Goal: Information Seeking & Learning: Learn about a topic

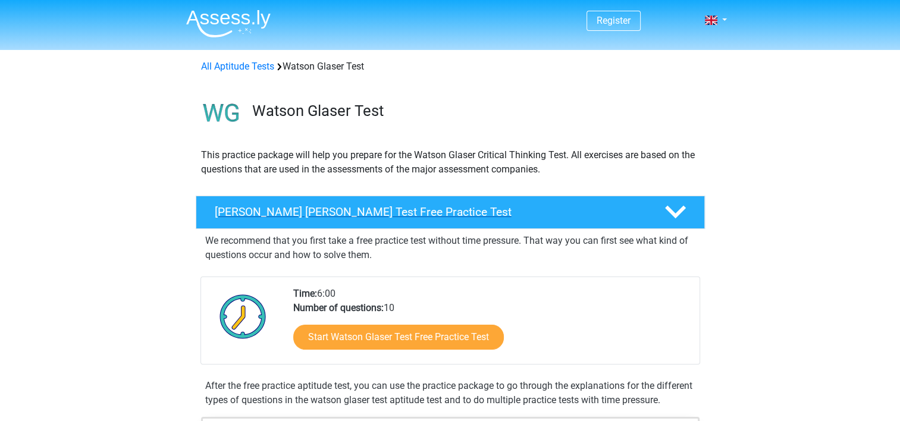
click at [458, 209] on h4 "[PERSON_NAME] [PERSON_NAME] Test Free Practice Test" at bounding box center [430, 212] width 431 height 14
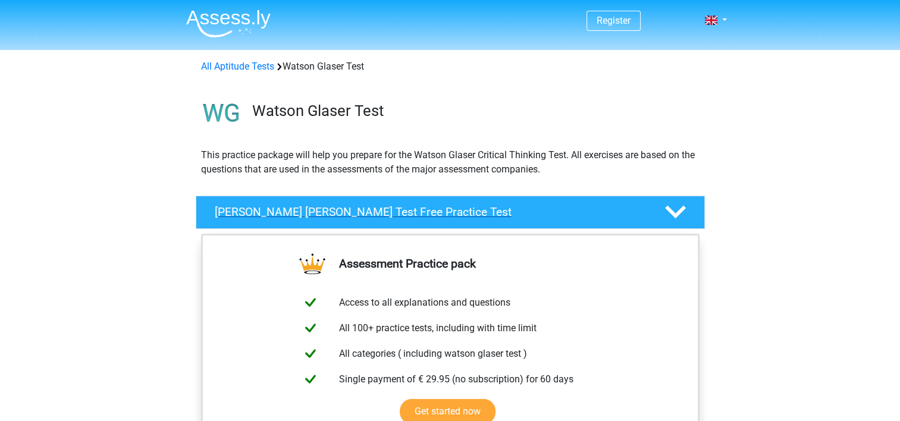
click at [671, 214] on polygon at bounding box center [675, 212] width 21 height 13
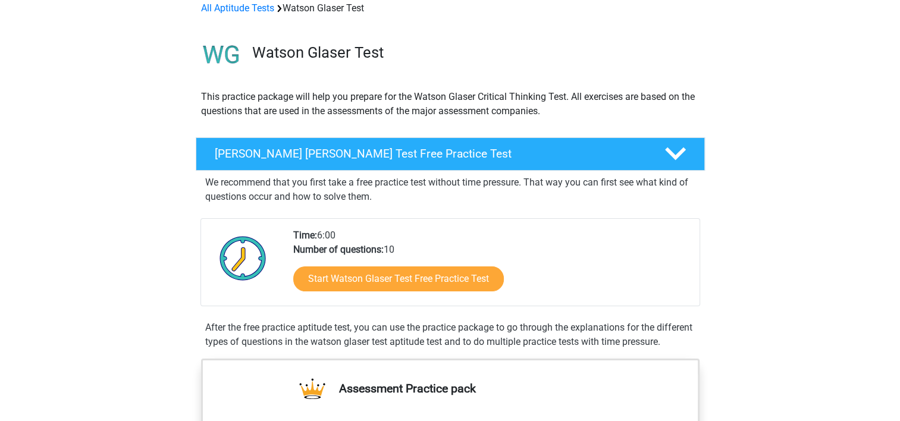
scroll to position [119, 0]
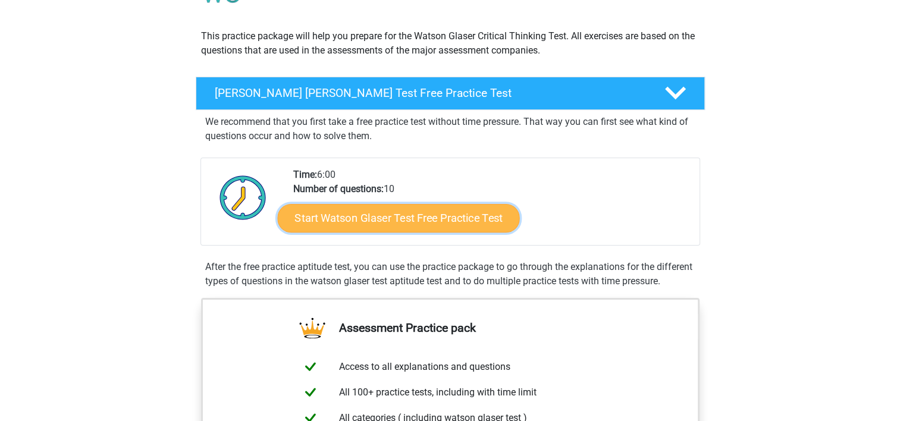
click at [392, 221] on link "Start Watson Glaser Test Free Practice Test" at bounding box center [398, 218] width 242 height 29
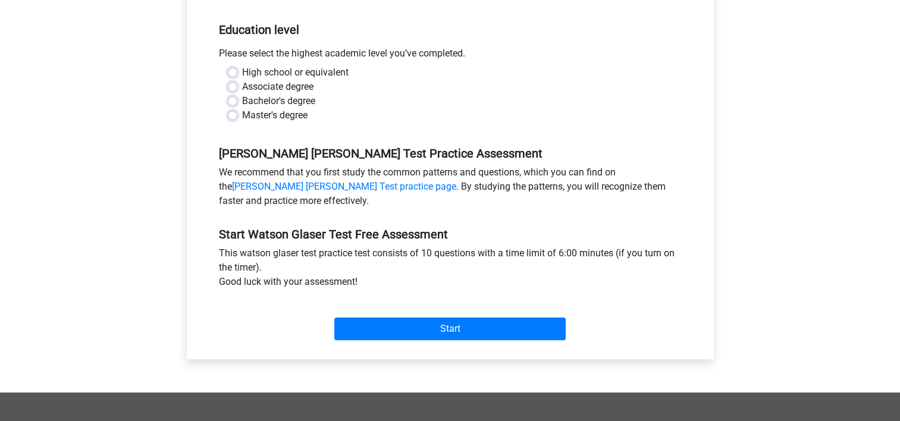
scroll to position [238, 0]
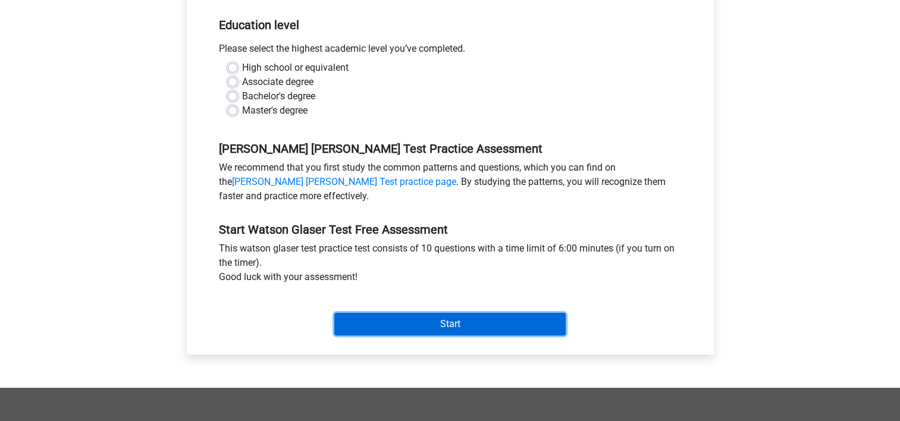
click at [446, 318] on input "Start" at bounding box center [450, 324] width 232 height 23
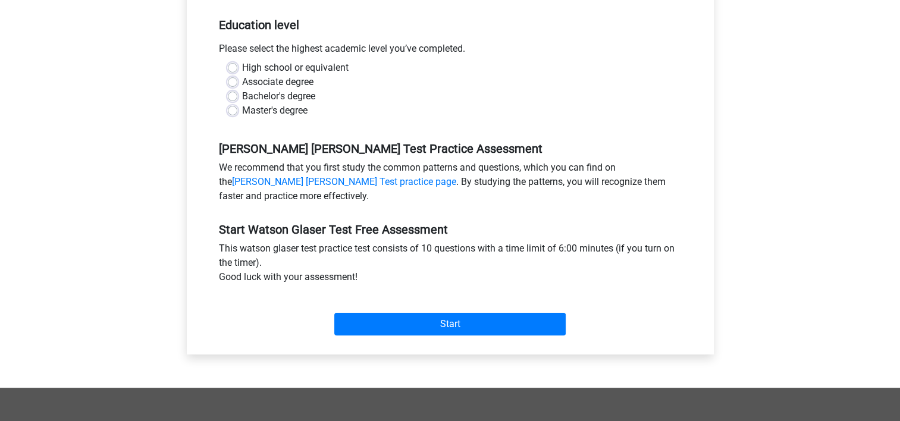
click at [242, 64] on label "High school or equivalent" at bounding box center [295, 68] width 107 height 14
click at [231, 64] on input "High school or equivalent" at bounding box center [233, 67] width 10 height 12
radio input "true"
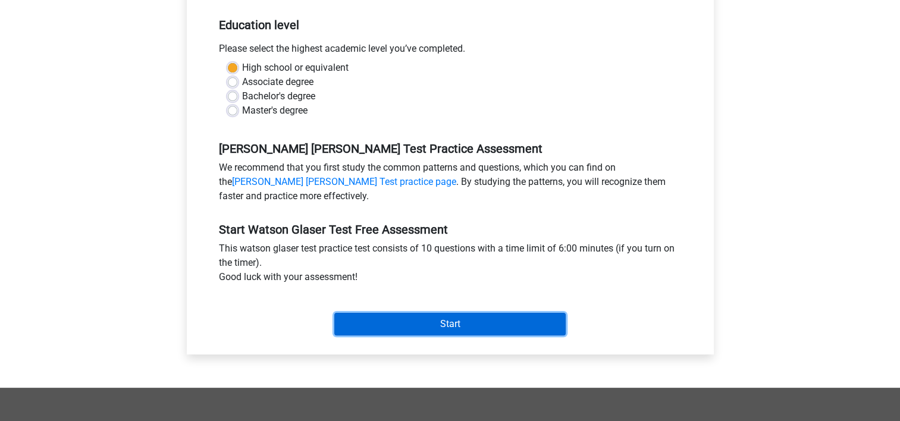
click at [446, 324] on input "Start" at bounding box center [450, 324] width 232 height 23
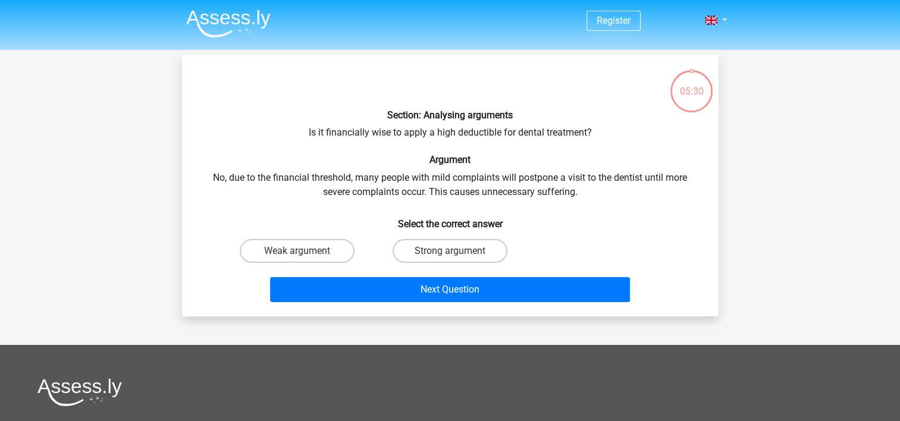
scroll to position [60, 0]
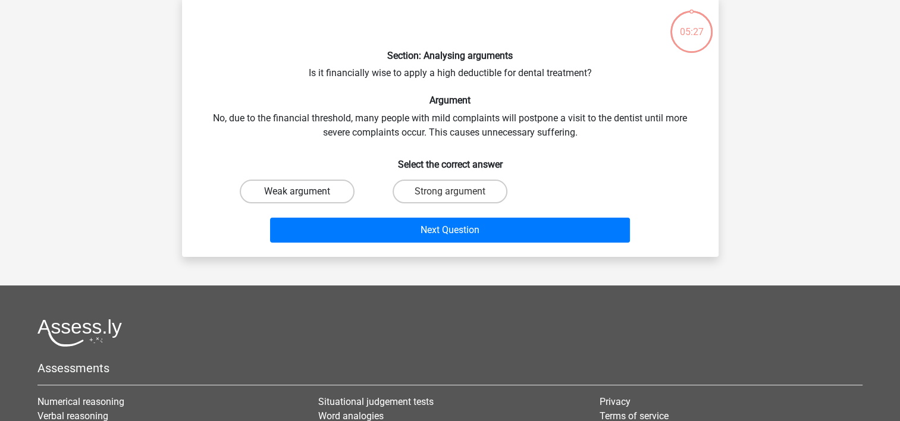
click at [311, 192] on label "Weak argument" at bounding box center [297, 192] width 115 height 24
click at [305, 192] on input "Weak argument" at bounding box center [301, 196] width 8 height 8
radio input "true"
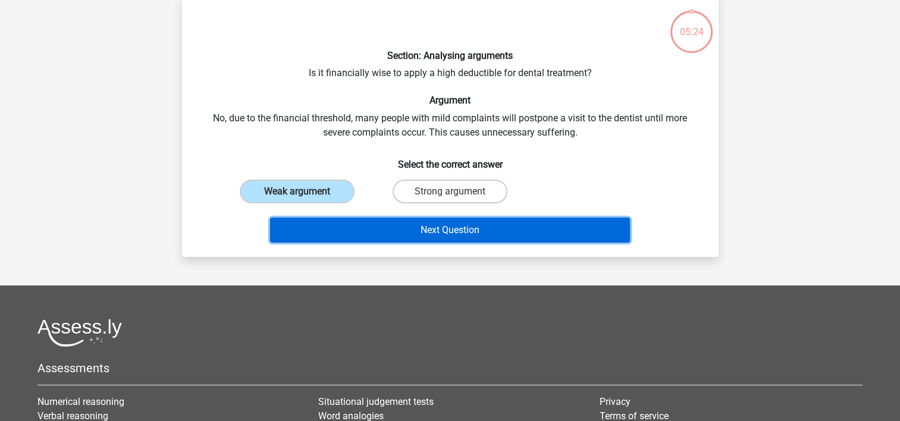
click at [455, 229] on button "Next Question" at bounding box center [450, 230] width 360 height 25
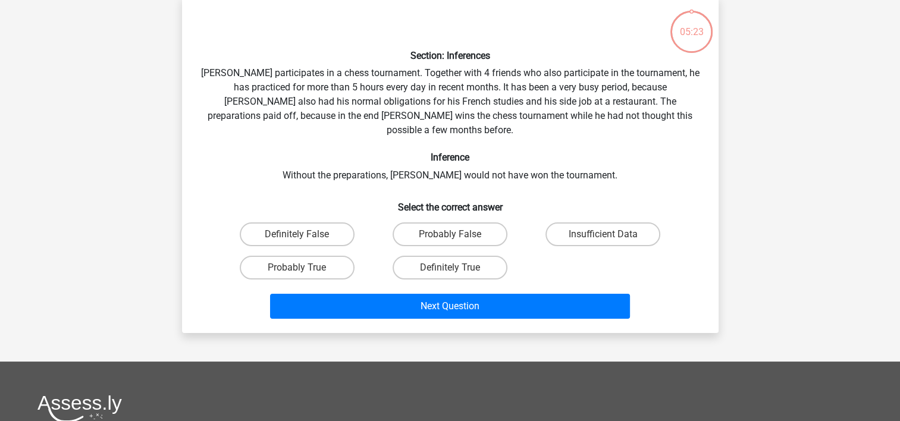
scroll to position [55, 0]
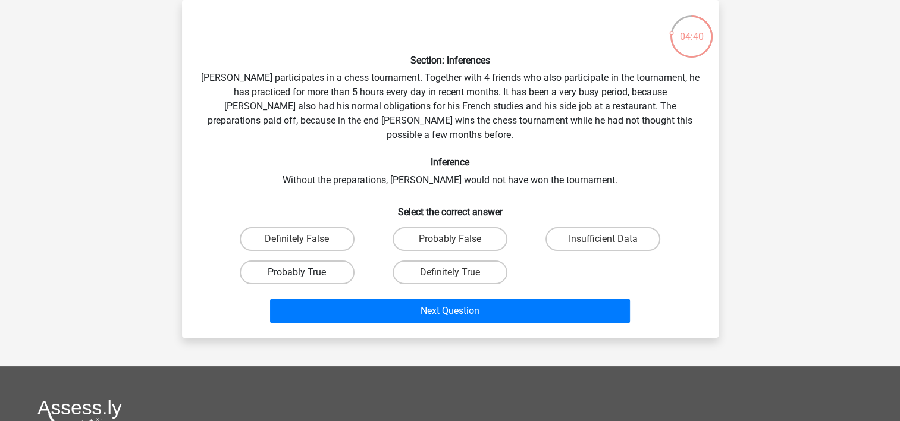
click at [294, 261] on label "Probably True" at bounding box center [297, 273] width 115 height 24
click at [297, 273] on input "Probably True" at bounding box center [301, 277] width 8 height 8
radio input "true"
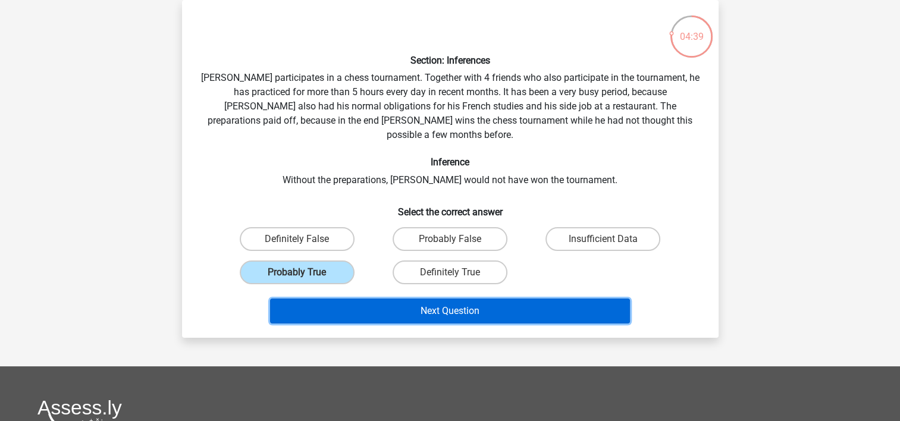
click at [444, 299] on button "Next Question" at bounding box center [450, 311] width 360 height 25
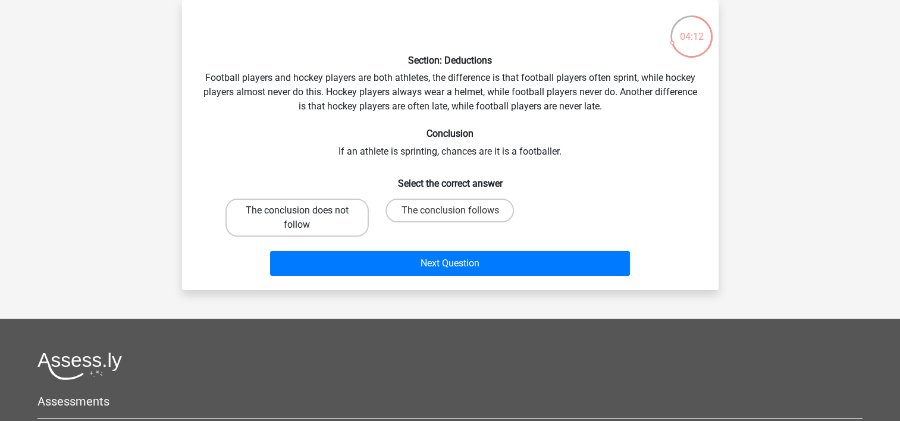
click at [309, 210] on label "The conclusion does not follow" at bounding box center [297, 218] width 143 height 38
click at [305, 211] on input "The conclusion does not follow" at bounding box center [301, 215] width 8 height 8
radio input "true"
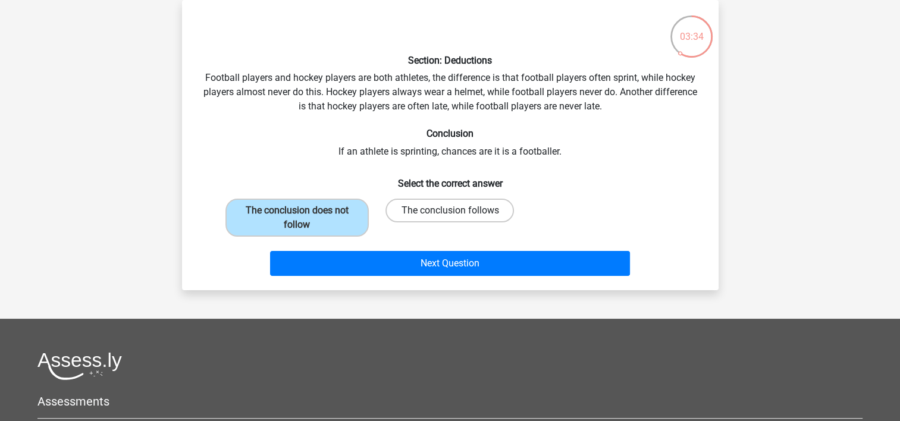
click at [451, 209] on label "The conclusion follows" at bounding box center [450, 211] width 129 height 24
click at [451, 211] on input "The conclusion follows" at bounding box center [454, 215] width 8 height 8
radio input "true"
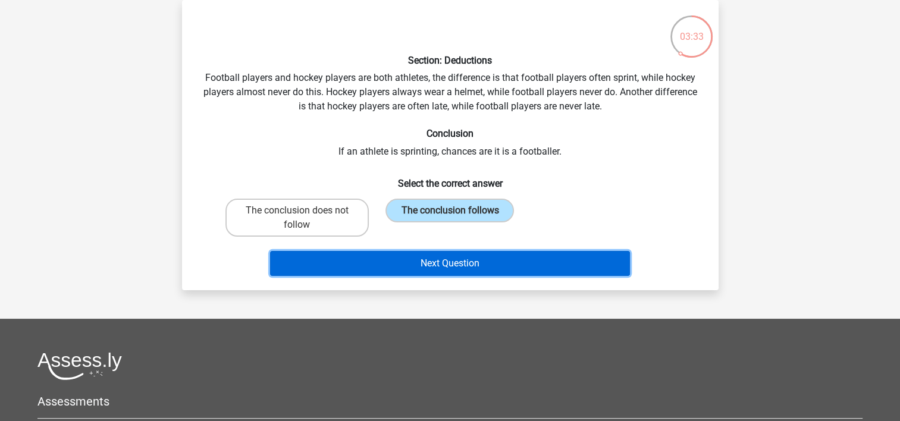
click at [458, 259] on button "Next Question" at bounding box center [450, 263] width 360 height 25
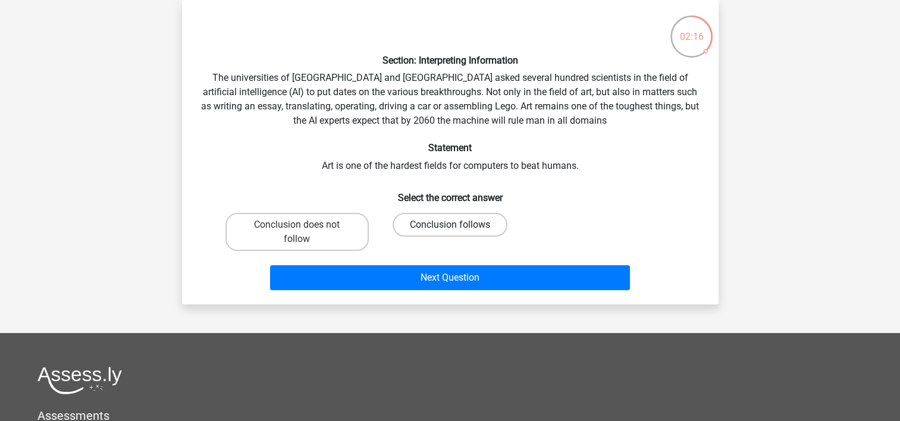
click at [445, 226] on label "Conclusion follows" at bounding box center [450, 225] width 115 height 24
click at [450, 226] on input "Conclusion follows" at bounding box center [454, 229] width 8 height 8
radio input "true"
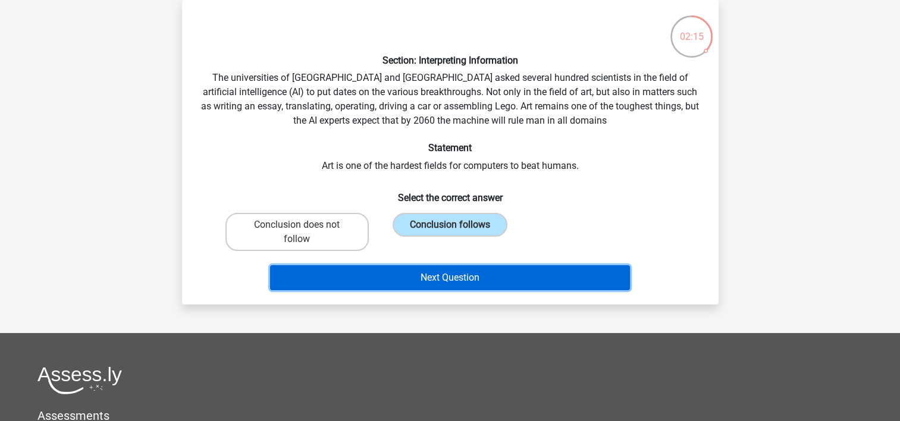
click at [446, 276] on button "Next Question" at bounding box center [450, 277] width 360 height 25
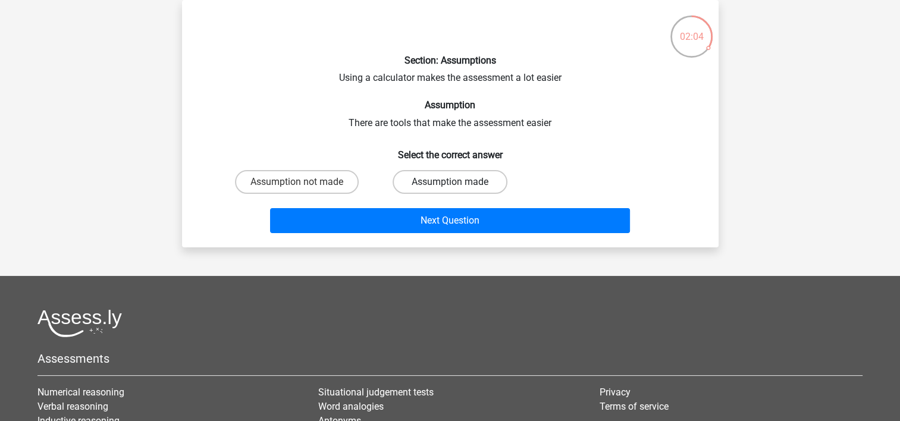
click at [449, 179] on label "Assumption made" at bounding box center [450, 182] width 115 height 24
click at [450, 182] on input "Assumption made" at bounding box center [454, 186] width 8 height 8
radio input "true"
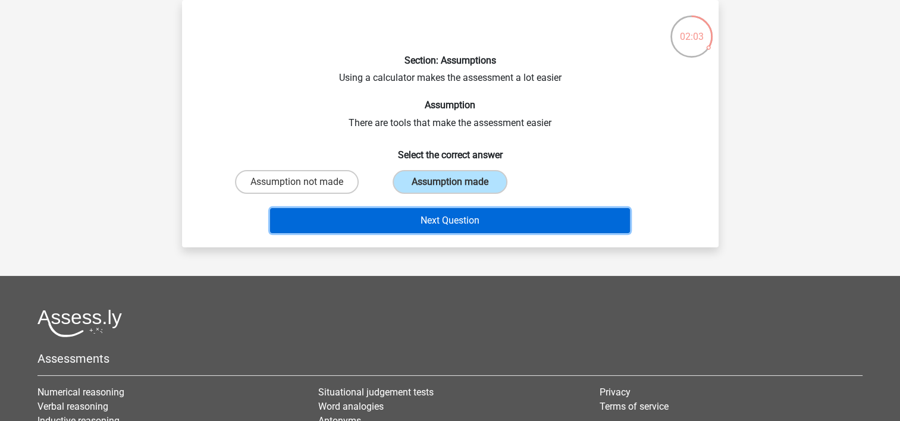
click at [458, 214] on button "Next Question" at bounding box center [450, 220] width 360 height 25
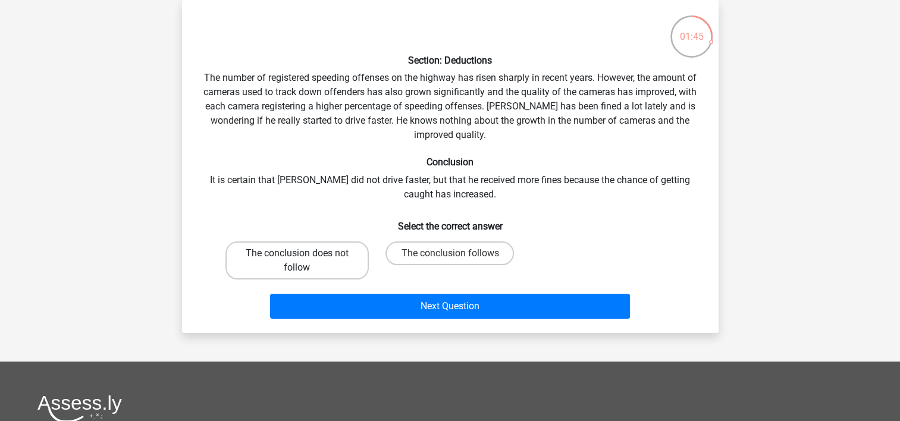
click at [312, 258] on label "The conclusion does not follow" at bounding box center [297, 261] width 143 height 38
click at [305, 258] on input "The conclusion does not follow" at bounding box center [301, 258] width 8 height 8
radio input "true"
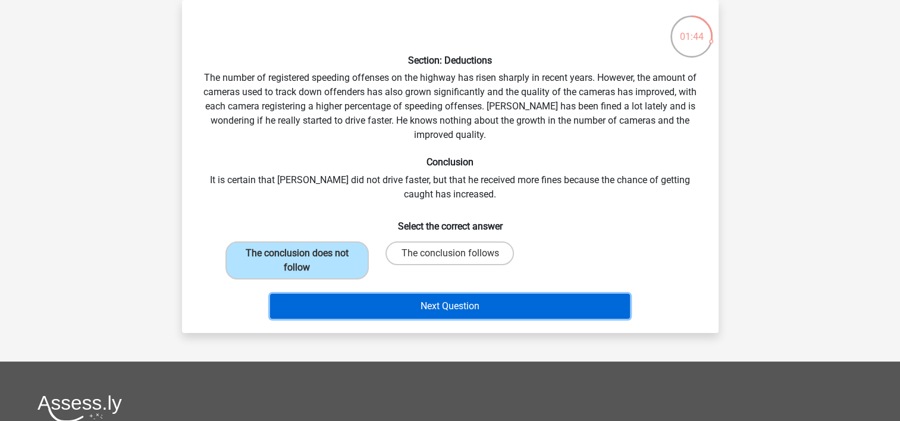
click at [465, 300] on button "Next Question" at bounding box center [450, 306] width 360 height 25
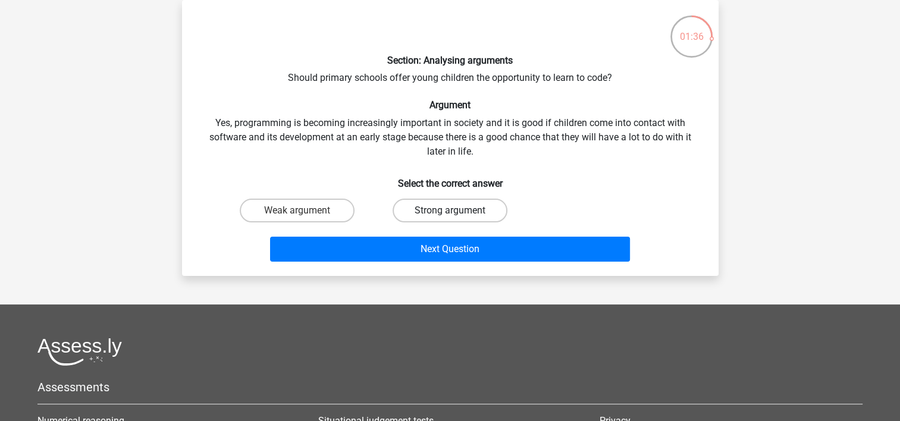
click at [439, 211] on label "Strong argument" at bounding box center [450, 211] width 115 height 24
click at [450, 211] on input "Strong argument" at bounding box center [454, 215] width 8 height 8
radio input "true"
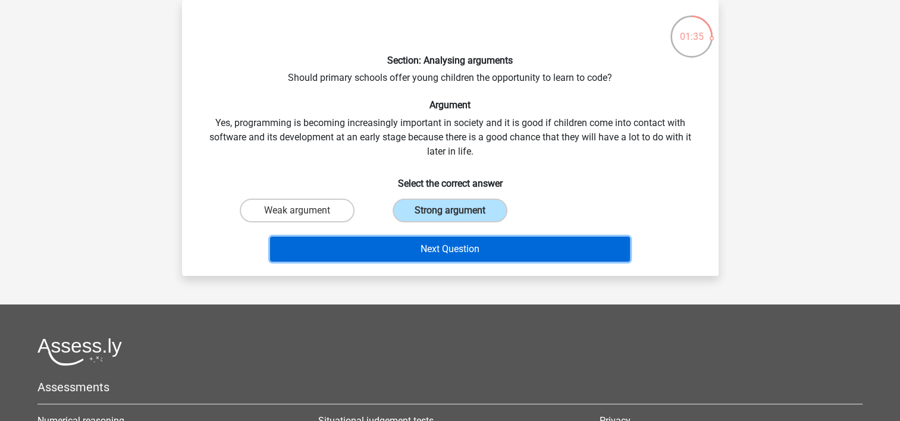
click at [443, 250] on button "Next Question" at bounding box center [450, 249] width 360 height 25
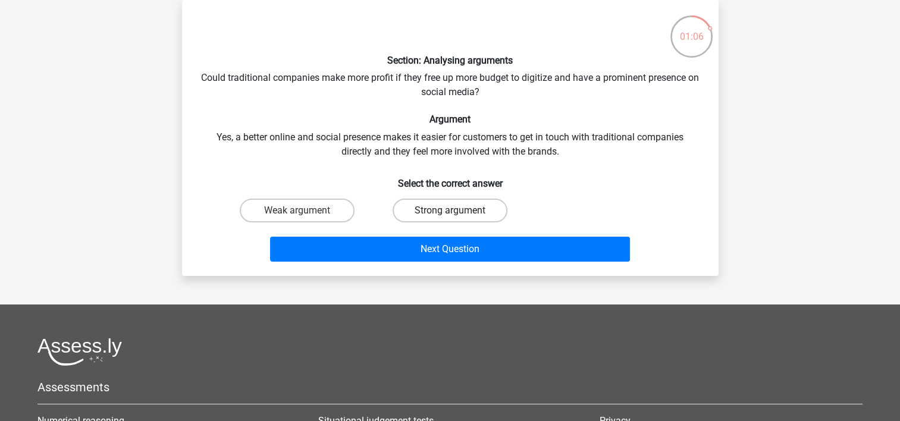
click at [455, 203] on label "Strong argument" at bounding box center [450, 211] width 115 height 24
click at [455, 211] on input "Strong argument" at bounding box center [454, 215] width 8 height 8
radio input "true"
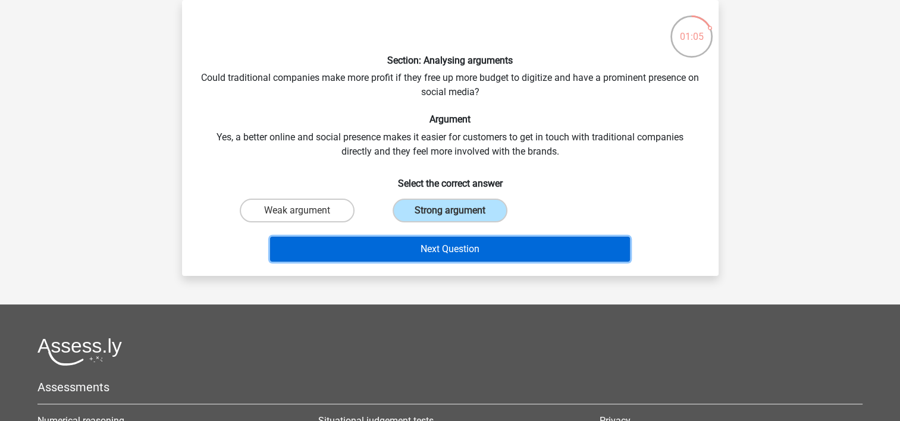
click at [455, 248] on button "Next Question" at bounding box center [450, 249] width 360 height 25
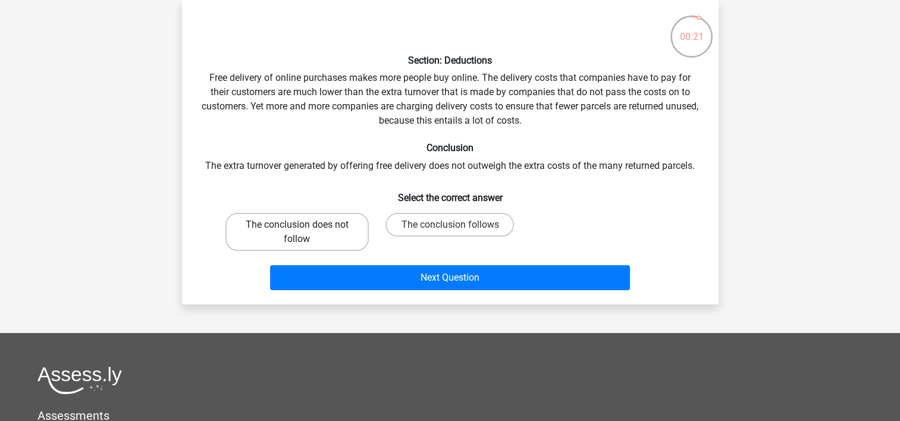
click at [334, 231] on label "The conclusion does not follow" at bounding box center [297, 232] width 143 height 38
click at [305, 231] on input "The conclusion does not follow" at bounding box center [301, 229] width 8 height 8
radio input "true"
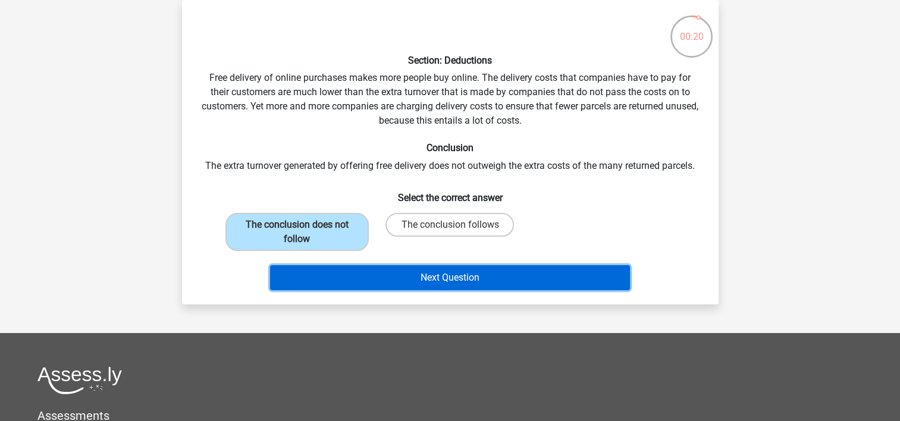
click at [483, 283] on button "Next Question" at bounding box center [450, 277] width 360 height 25
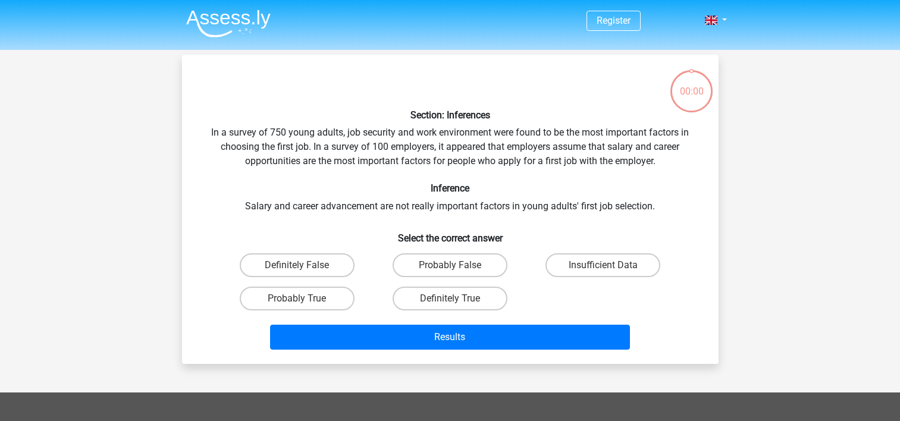
scroll to position [55, 0]
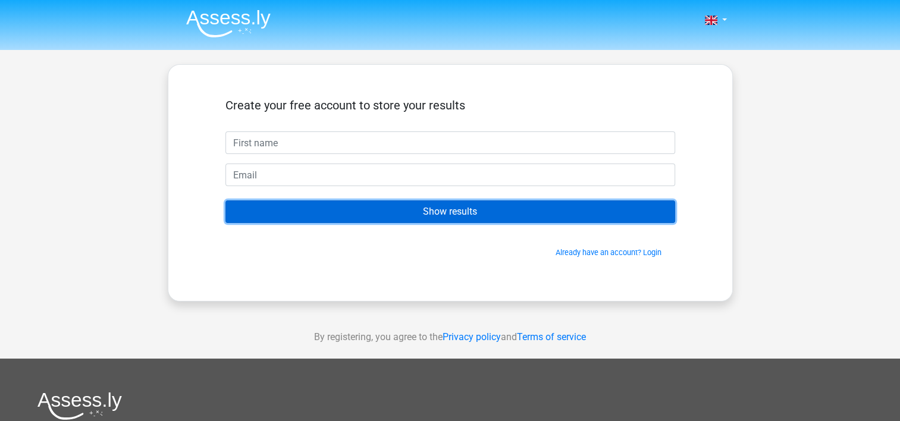
click at [426, 217] on input "Show results" at bounding box center [451, 212] width 450 height 23
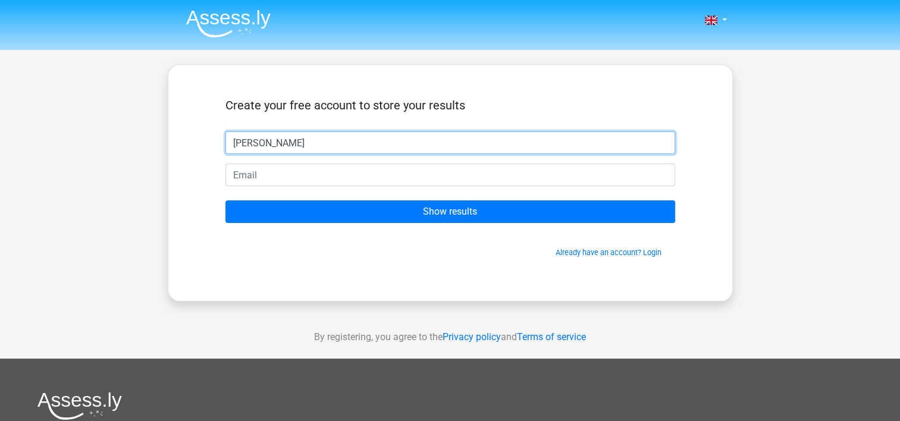
type input "[PERSON_NAME]"
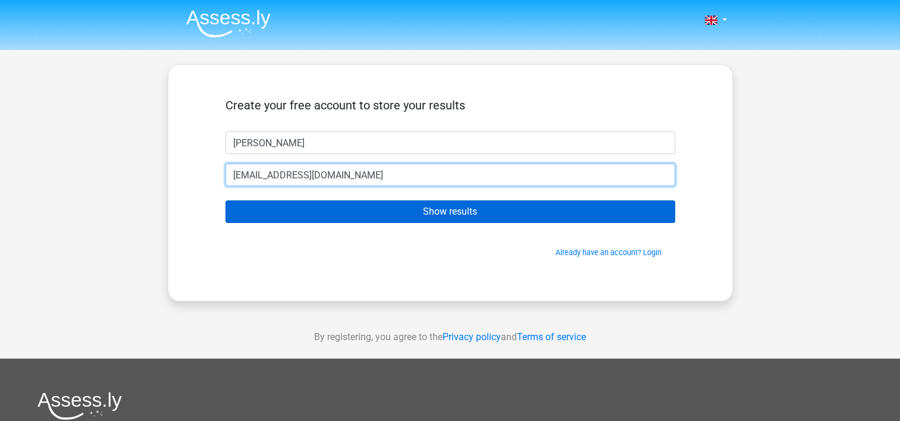
type input "[EMAIL_ADDRESS][DOMAIN_NAME]"
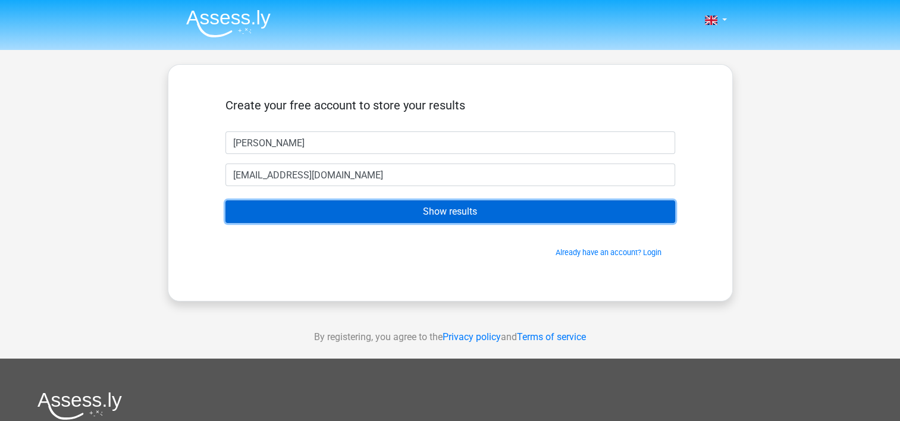
click at [443, 217] on input "Show results" at bounding box center [451, 212] width 450 height 23
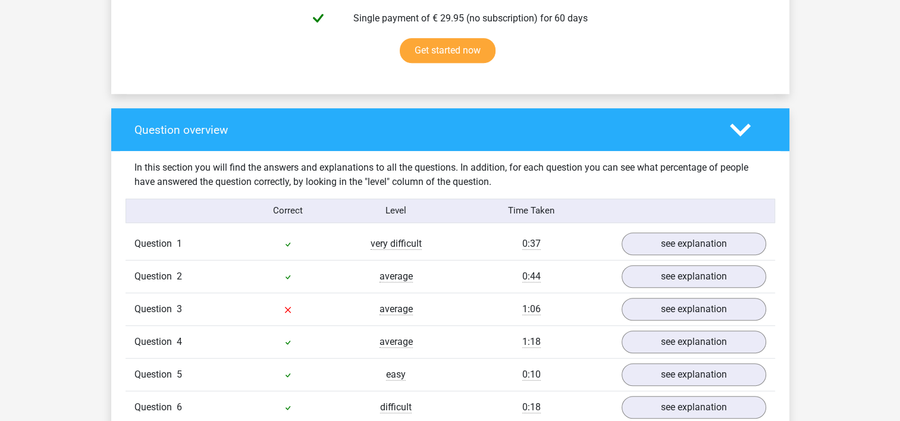
scroll to position [833, 0]
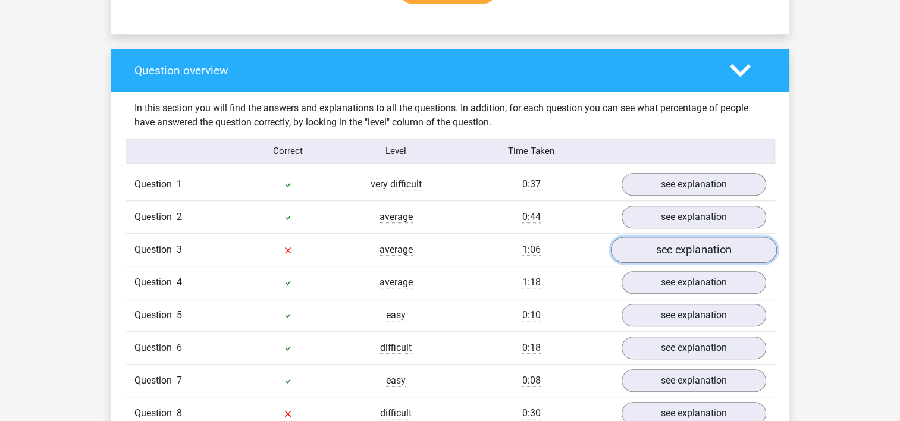
click at [659, 245] on link "see explanation" at bounding box center [694, 250] width 166 height 26
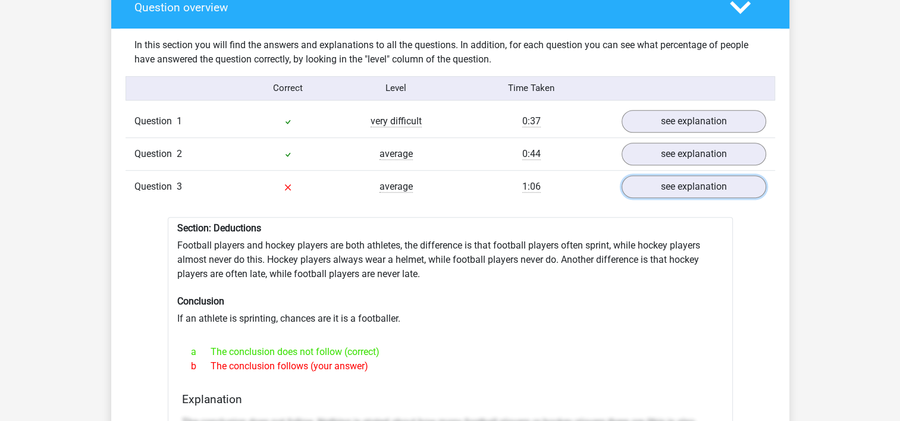
scroll to position [893, 0]
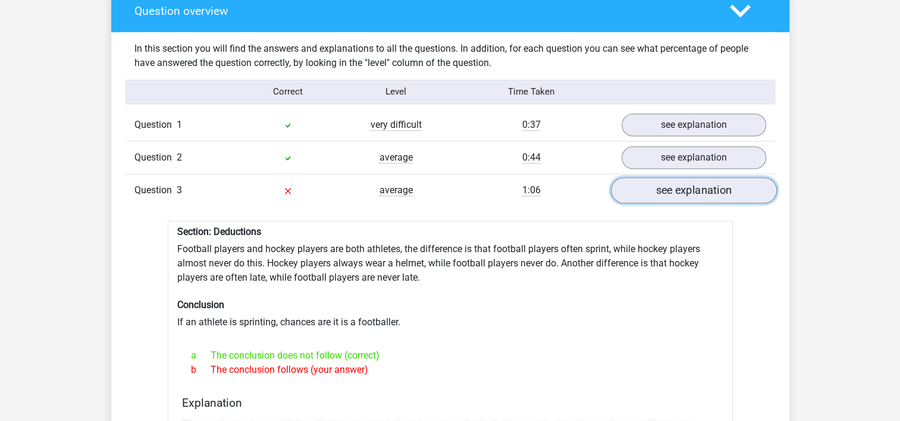
click at [684, 192] on link "see explanation" at bounding box center [694, 190] width 166 height 26
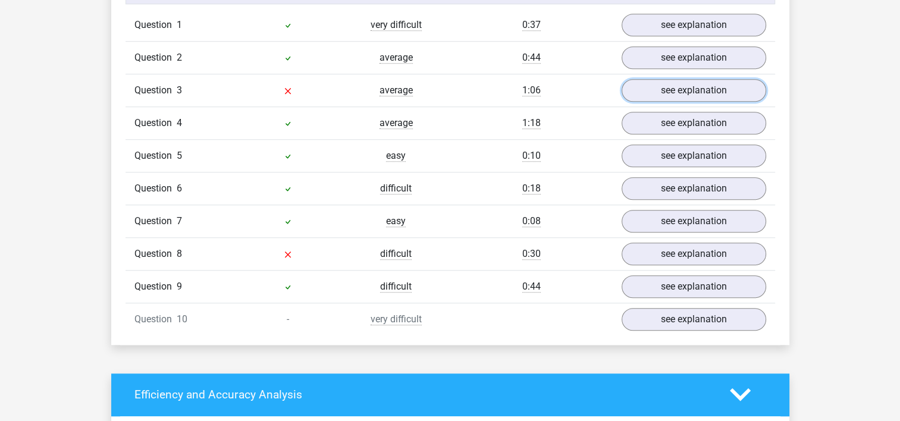
scroll to position [1012, 0]
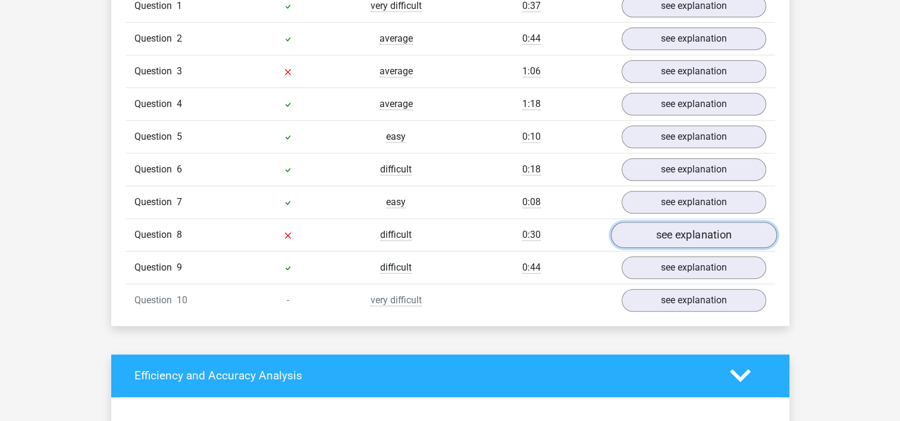
click at [683, 233] on link "see explanation" at bounding box center [694, 235] width 166 height 26
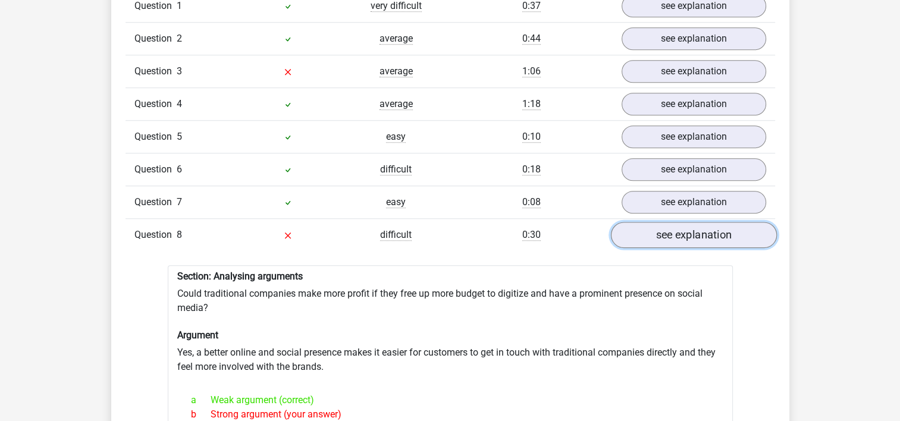
click at [684, 238] on link "see explanation" at bounding box center [694, 235] width 166 height 26
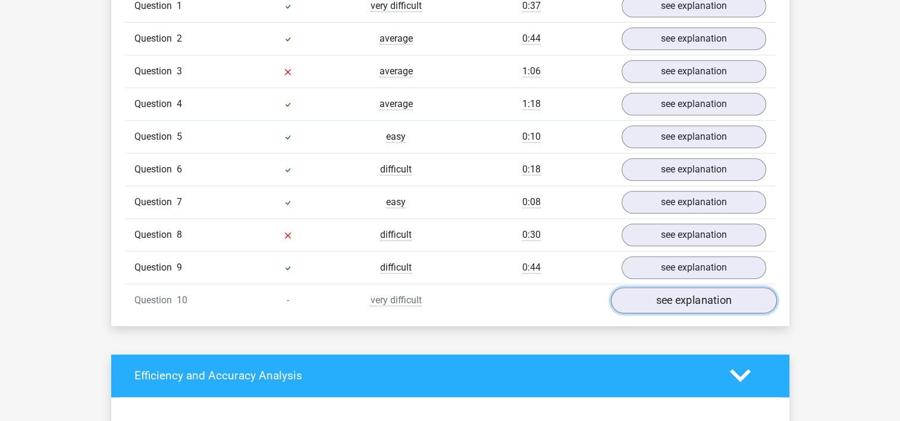
click at [676, 293] on link "see explanation" at bounding box center [694, 300] width 166 height 26
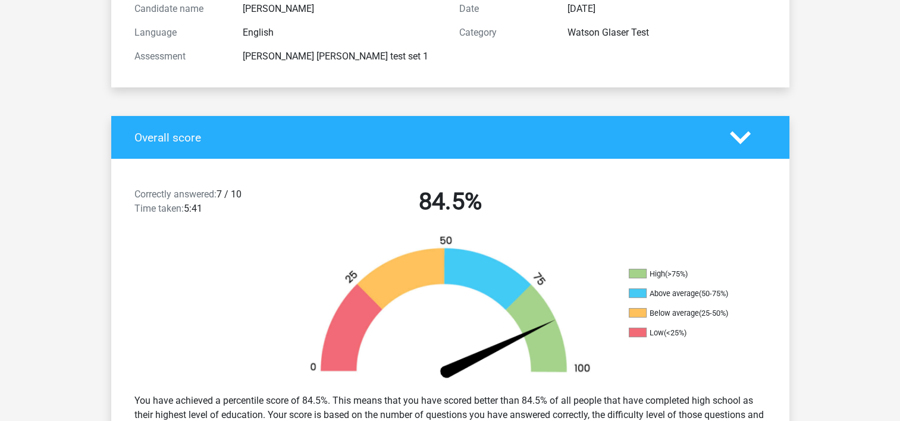
scroll to position [0, 0]
